Goal: Information Seeking & Learning: Understand process/instructions

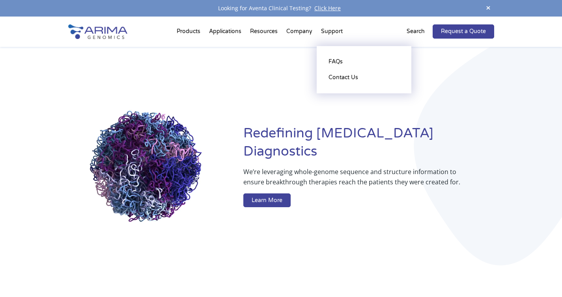
click at [330, 32] on li "Support FAQs Contact Us" at bounding box center [332, 33] width 30 height 27
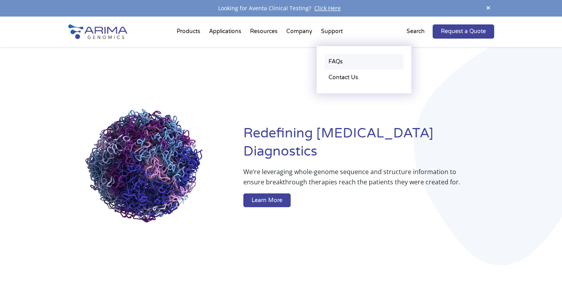
click at [330, 62] on link "FAQs" at bounding box center [363, 62] width 79 height 16
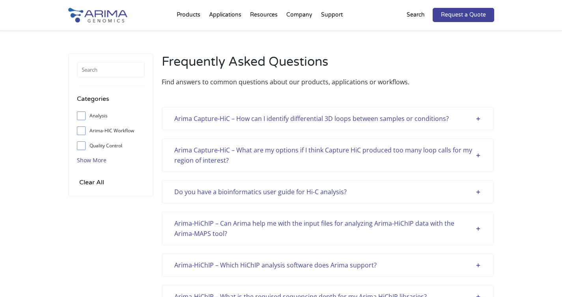
click at [83, 162] on span "Show More" at bounding box center [92, 159] width 30 height 7
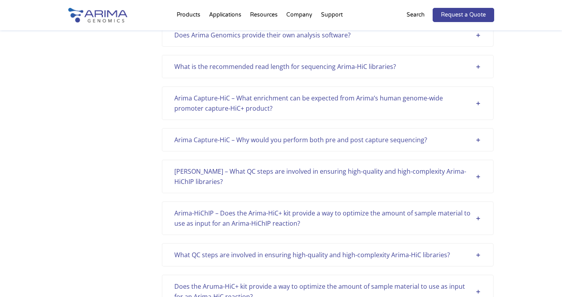
scroll to position [501, 0]
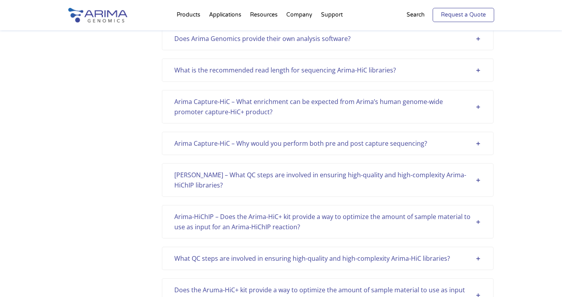
scroll to position [740, 0]
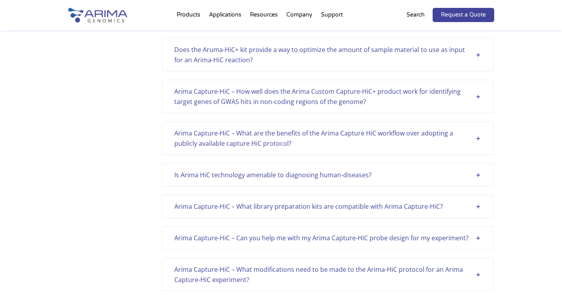
click at [477, 206] on div "Arima Capture-HiC – What library preparation kits are compatible with Arima Cap…" at bounding box center [327, 206] width 307 height 10
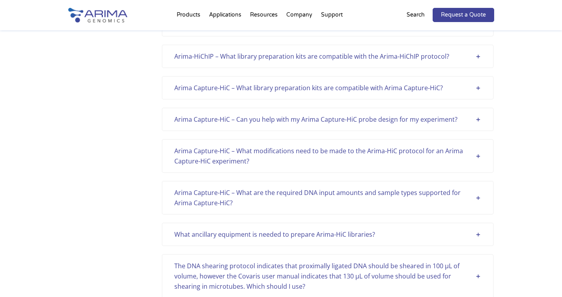
scroll to position [1497, 0]
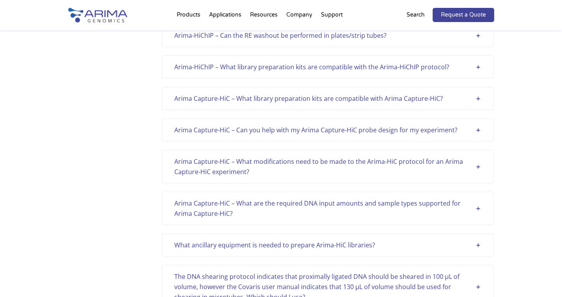
click at [477, 99] on div "Arima Capture-HiC – What library preparation kits are compatible with Arima Cap…" at bounding box center [327, 98] width 307 height 10
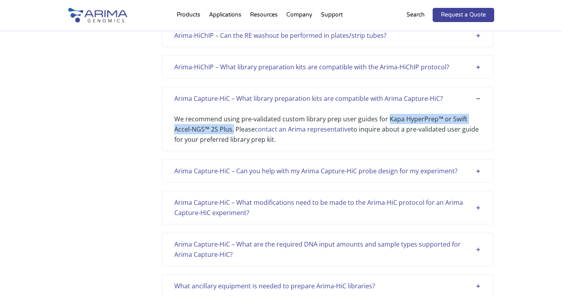
drag, startPoint x: 387, startPoint y: 119, endPoint x: 233, endPoint y: 125, distance: 154.2
click at [233, 125] on div "We recommend using pre-validated custom library prep user guides for Kapa Hyper…" at bounding box center [327, 124] width 307 height 41
copy div "Kapa HyperPrep™ or Swift Accel-NGS™ 2S Plus."
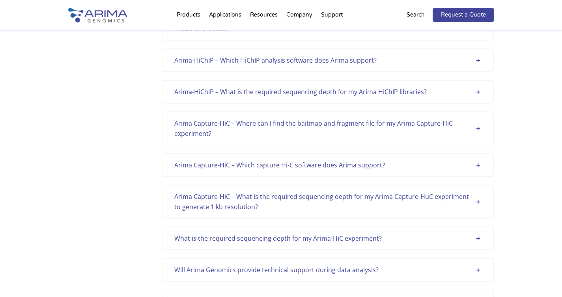
scroll to position [204, 0]
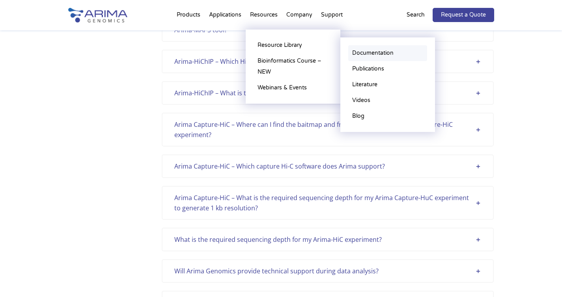
click at [367, 51] on link "Documentation" at bounding box center [387, 53] width 79 height 16
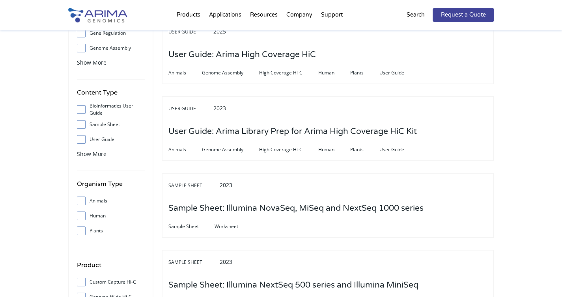
scroll to position [126, 0]
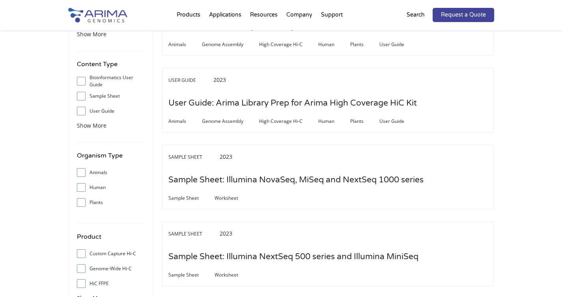
click at [80, 112] on input "User Guide" at bounding box center [80, 110] width 5 height 5
checkbox input "true"
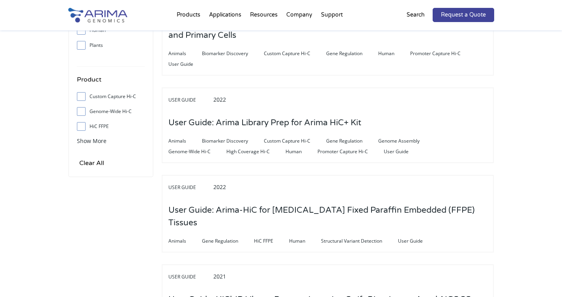
scroll to position [284, 0]
click at [100, 142] on span "Show More" at bounding box center [92, 140] width 30 height 7
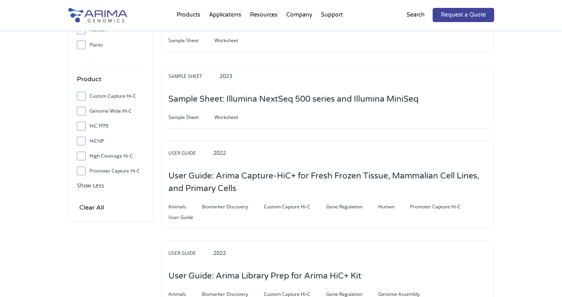
click at [79, 111] on input "Genome-Wide Hi-C" at bounding box center [80, 110] width 5 height 5
checkbox input "true"
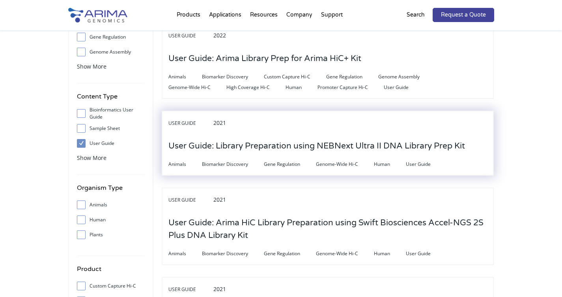
scroll to position [95, 0]
click at [325, 146] on h3 "User Guide: Library Preparation using NEBNext Ultra II DNA Library Prep Kit" at bounding box center [316, 145] width 296 height 24
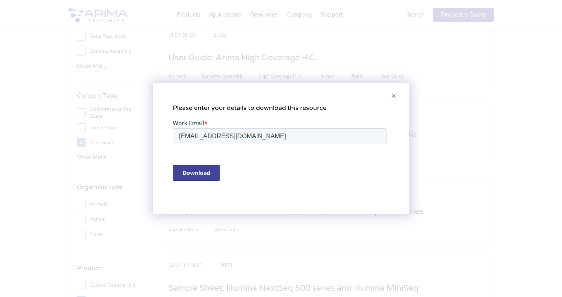
scroll to position [0, 0]
click at [389, 94] on span at bounding box center [393, 96] width 16 height 19
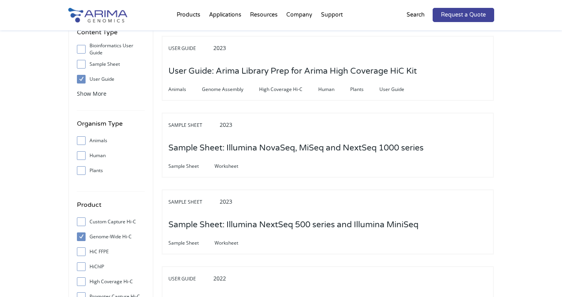
scroll to position [158, 0]
click at [96, 92] on span "Show More" at bounding box center [92, 93] width 30 height 7
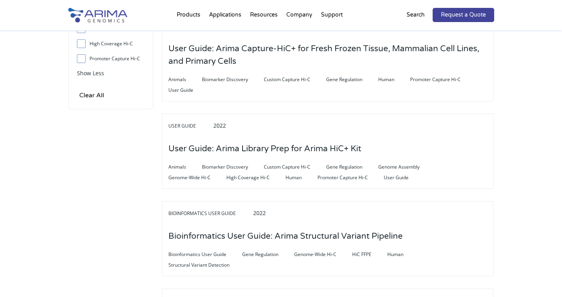
scroll to position [740, 0]
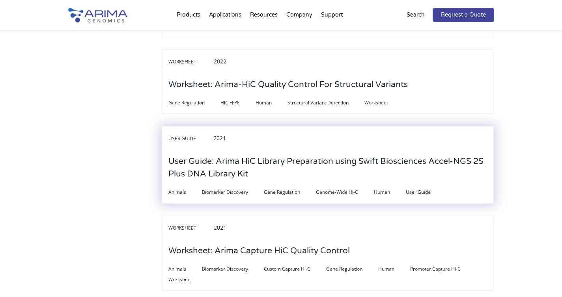
click at [357, 149] on h3 "User Guide: Arima HiC Library Preparation using Swift Biosciences Accel-NGS 2S …" at bounding box center [327, 167] width 318 height 37
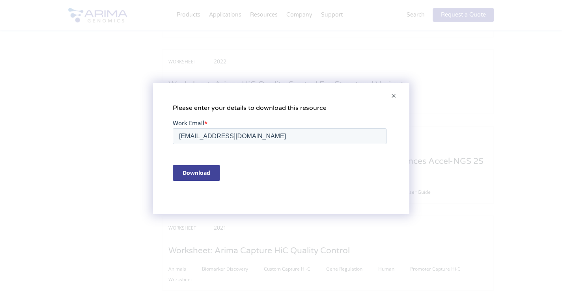
scroll to position [0, 0]
click at [395, 96] on span at bounding box center [393, 96] width 16 height 19
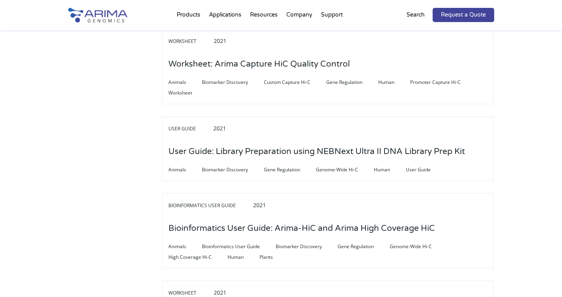
scroll to position [929, 0]
